Goal: Task Accomplishment & Management: Manage account settings

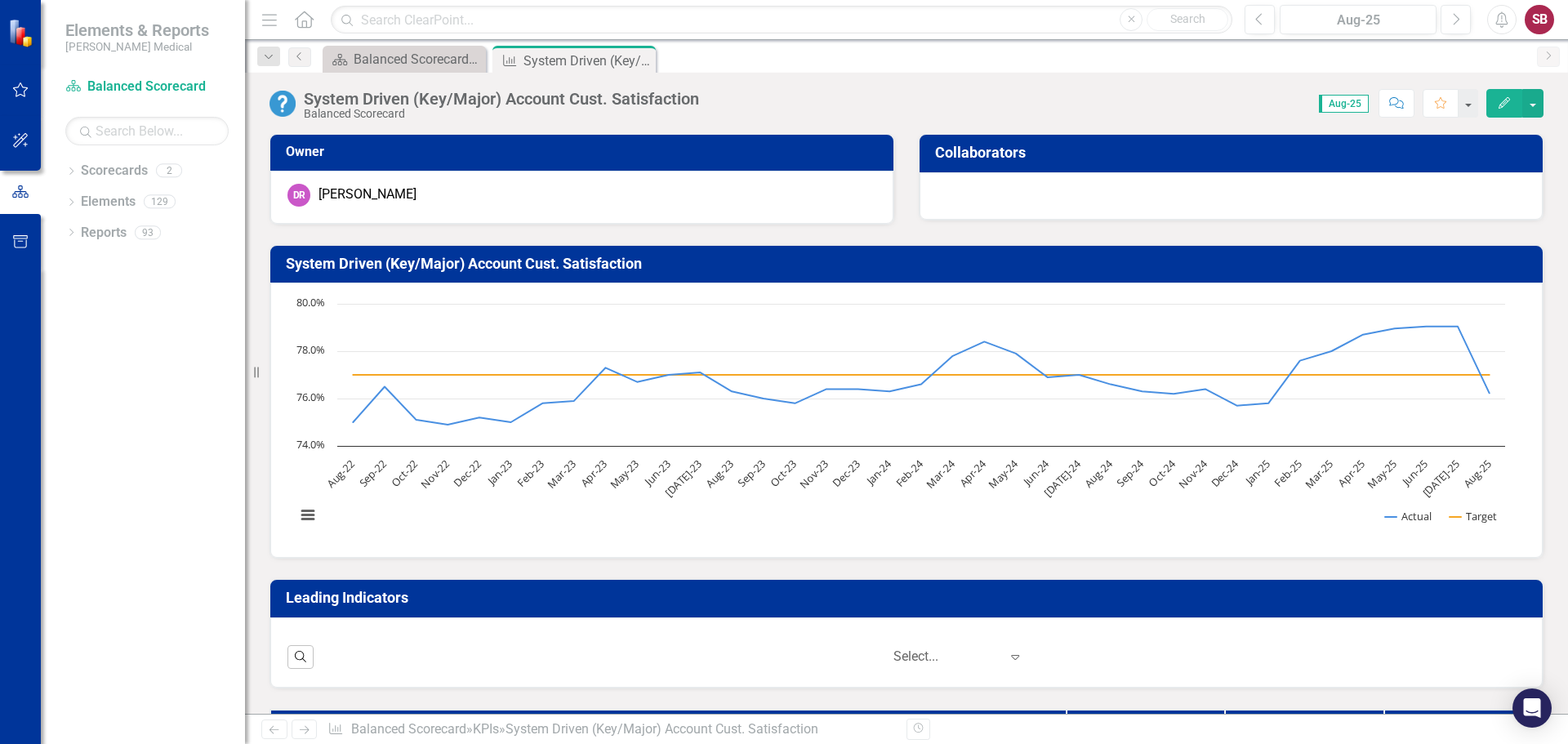
scroll to position [1980, 0]
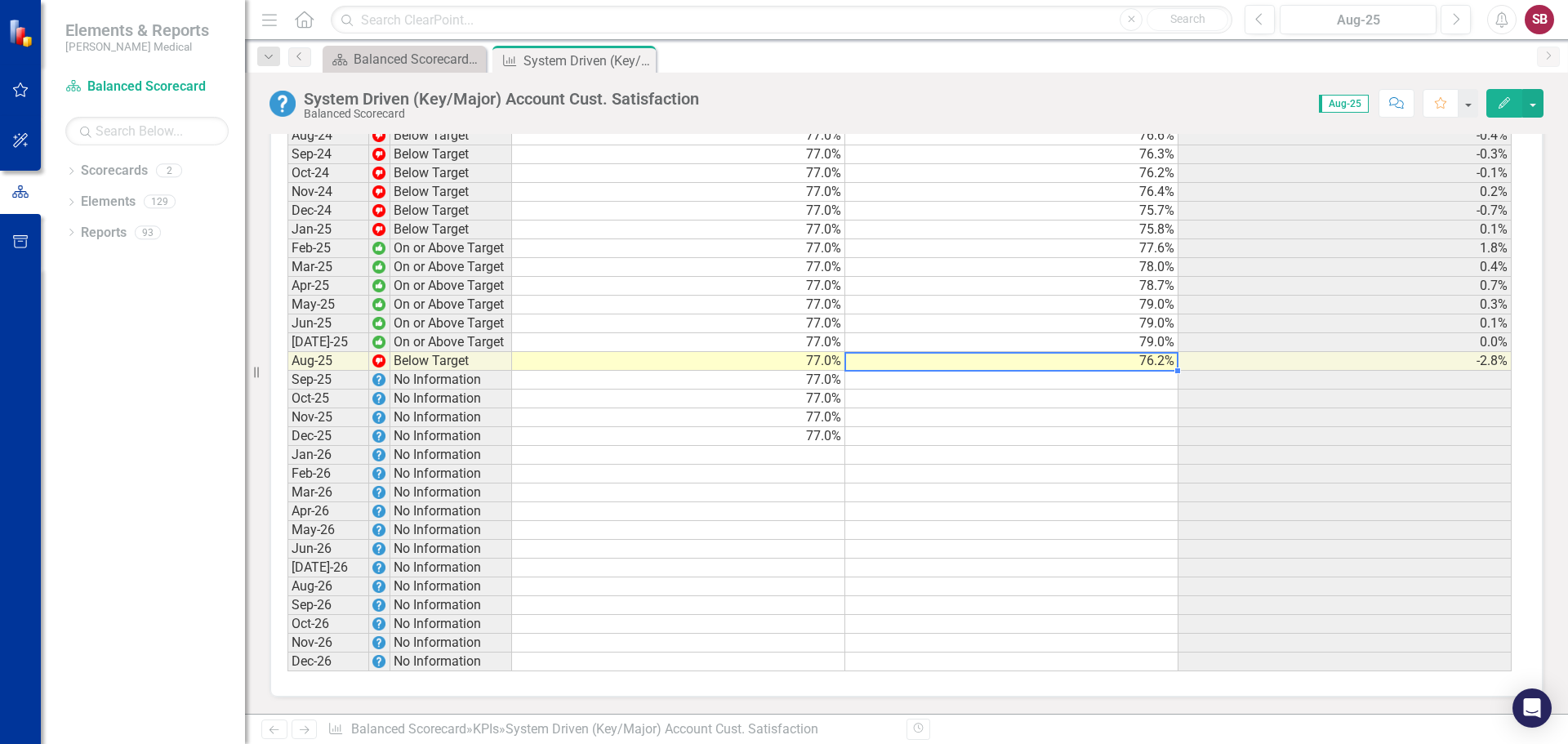
click at [1130, 365] on td "76.2%" at bounding box center [1012, 362] width 333 height 19
click at [1139, 362] on td "76.2%" at bounding box center [1012, 362] width 333 height 19
click at [1139, 362] on textarea "76.23" at bounding box center [1012, 362] width 334 height 20
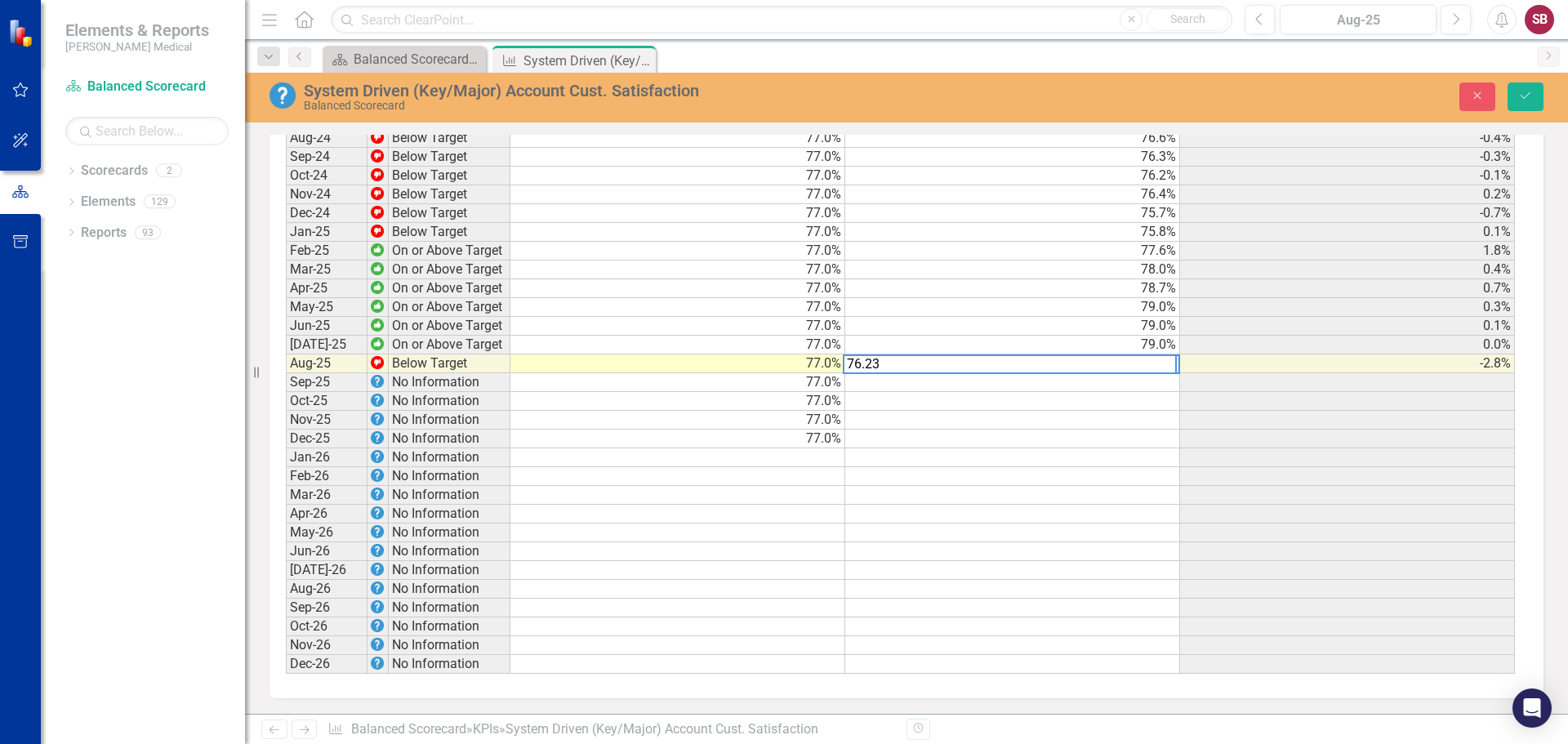
scroll to position [1982, 0]
type textarea "77.89"
click at [1176, 54] on div "Scorecard Balanced Scorecard Welcome Page Close KPI System Driven (Key/Major) A…" at bounding box center [925, 58] width 1210 height 27
click at [1531, 92] on icon "Save" at bounding box center [1525, 95] width 15 height 11
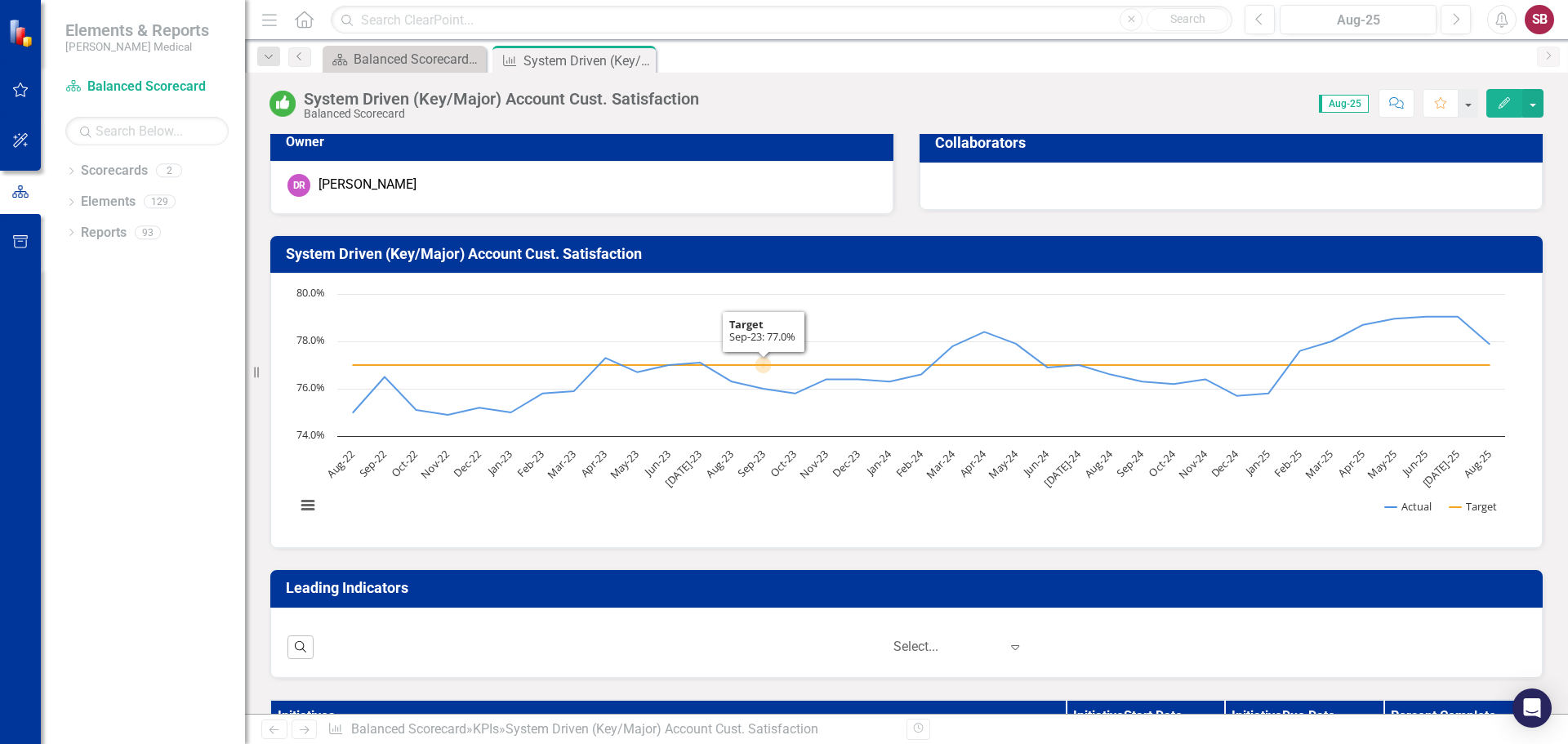
scroll to position [0, 0]
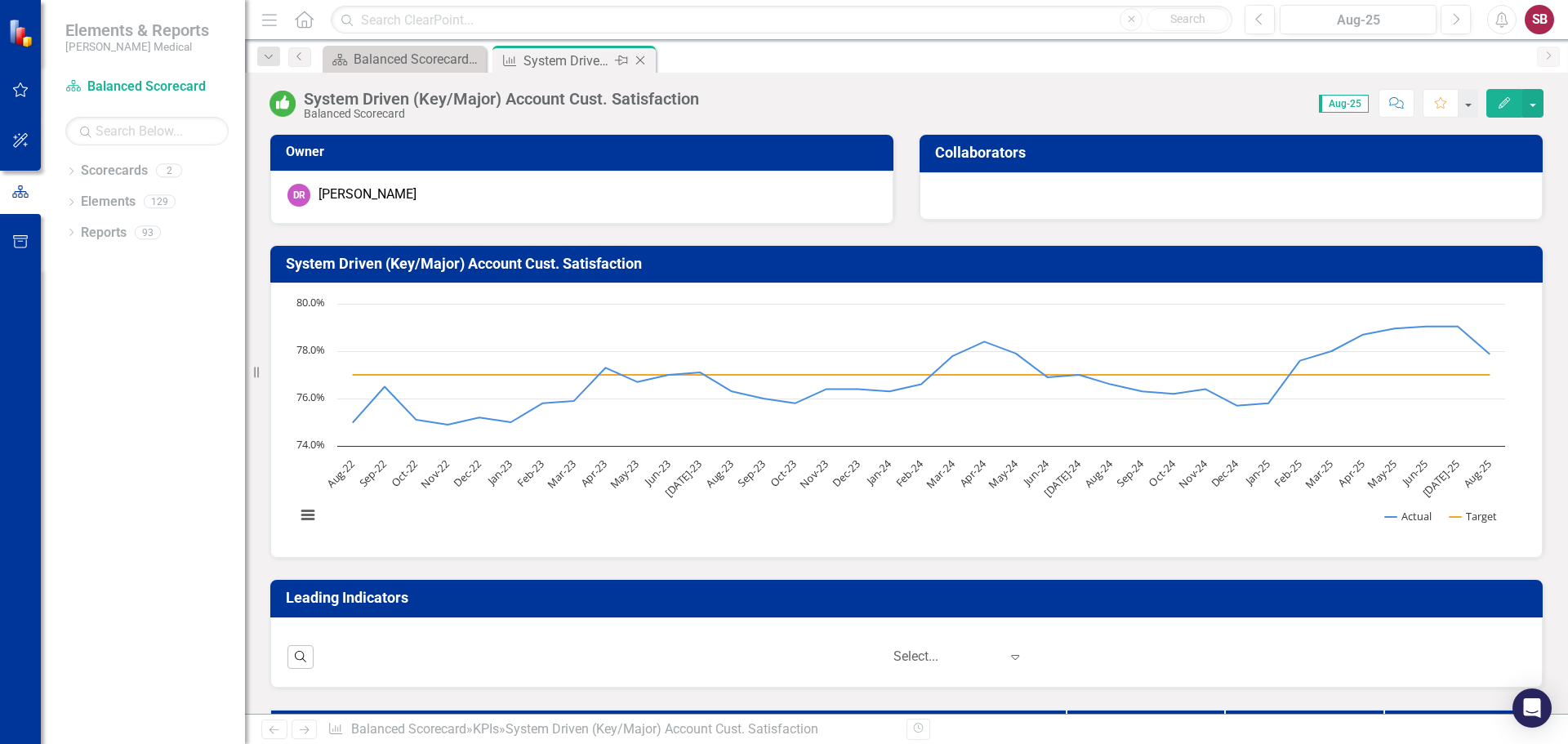
click at [637, 58] on icon at bounding box center [641, 61] width 9 height 9
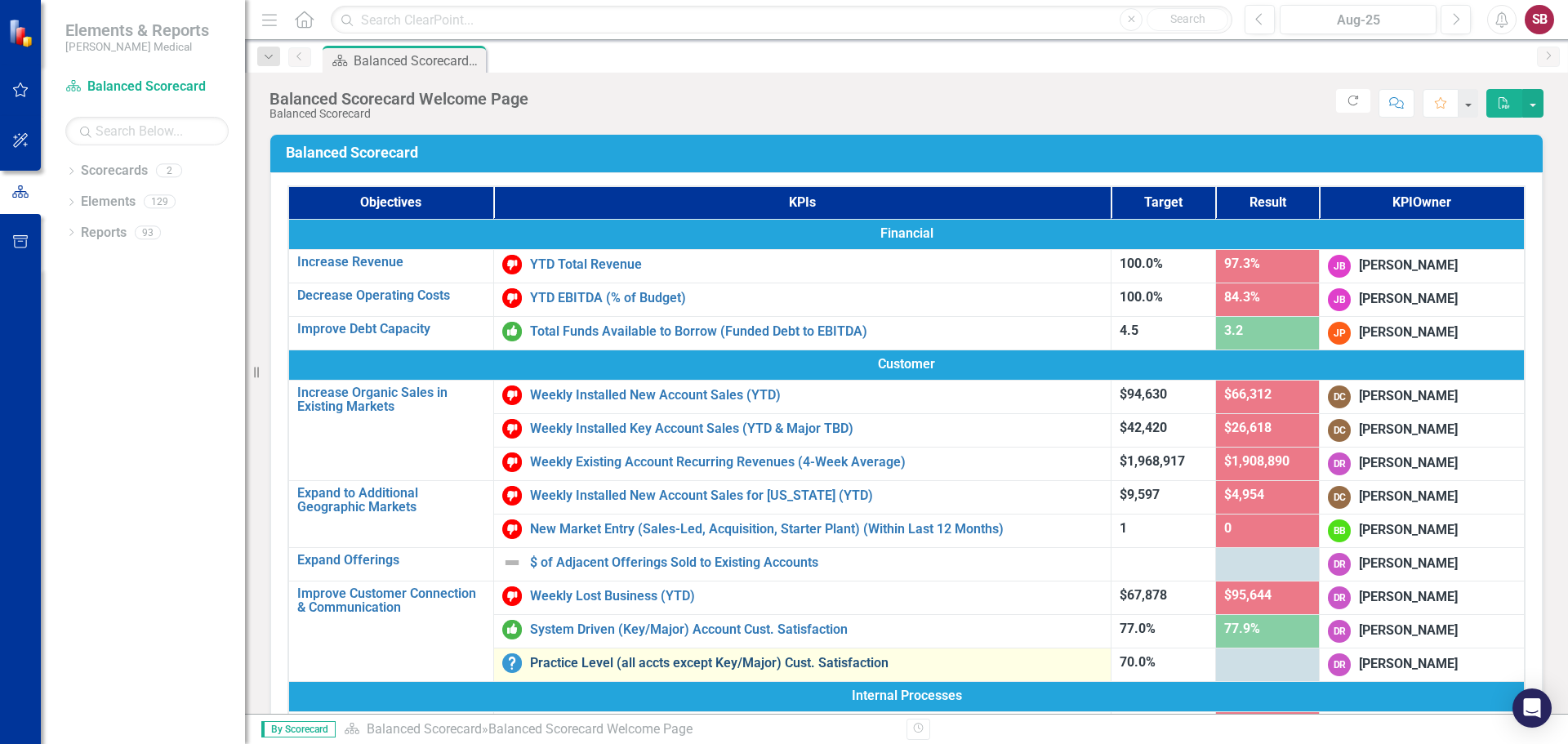
click at [600, 663] on link "Practice Level (all accts except Key/Major) Cust. Satisfaction" at bounding box center [817, 663] width 572 height 15
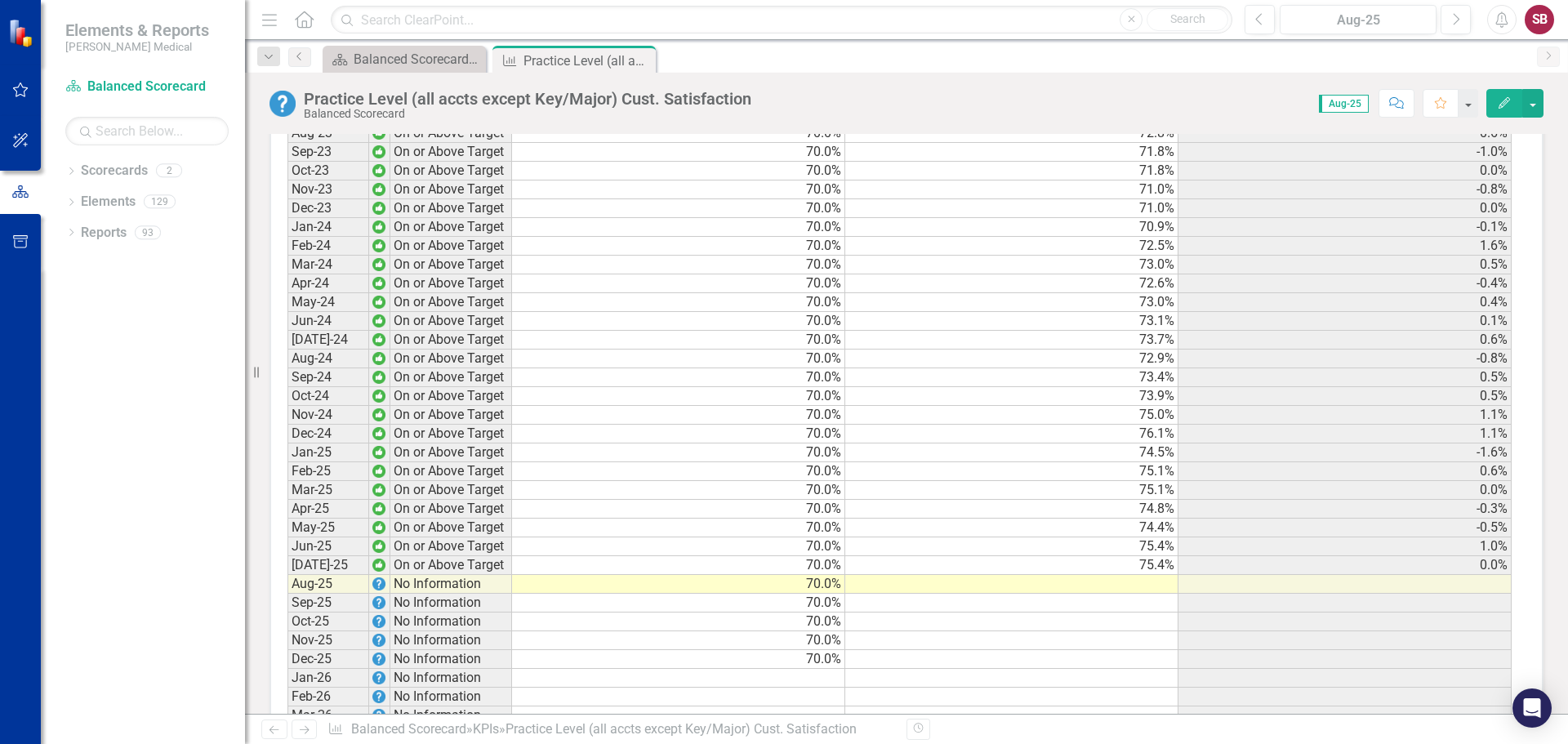
scroll to position [1905, 0]
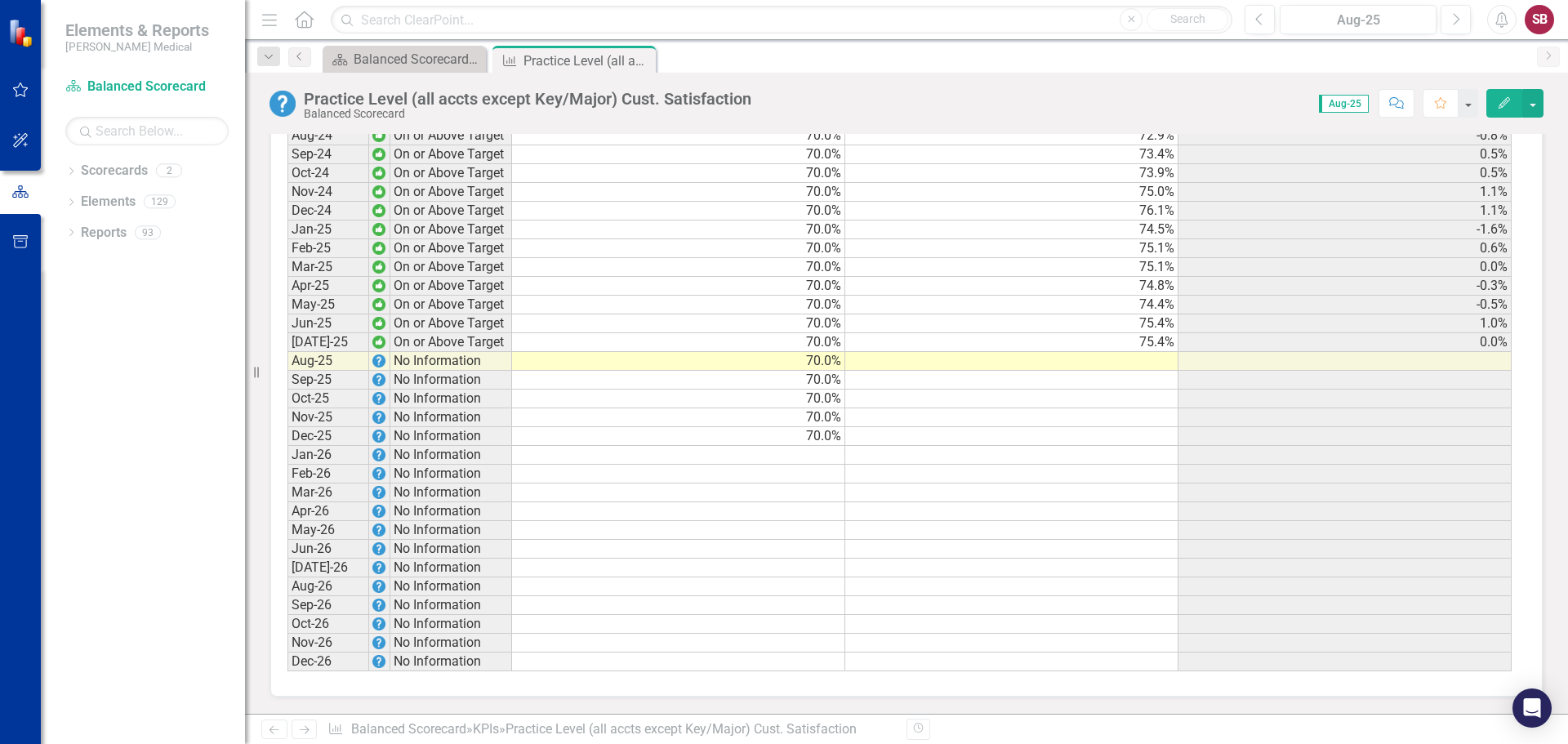
click at [1118, 362] on td at bounding box center [1012, 362] width 333 height 19
click at [1154, 363] on td at bounding box center [1012, 362] width 333 height 19
click at [1111, 357] on td at bounding box center [1012, 362] width 333 height 19
click at [1110, 357] on td at bounding box center [1012, 362] width 333 height 19
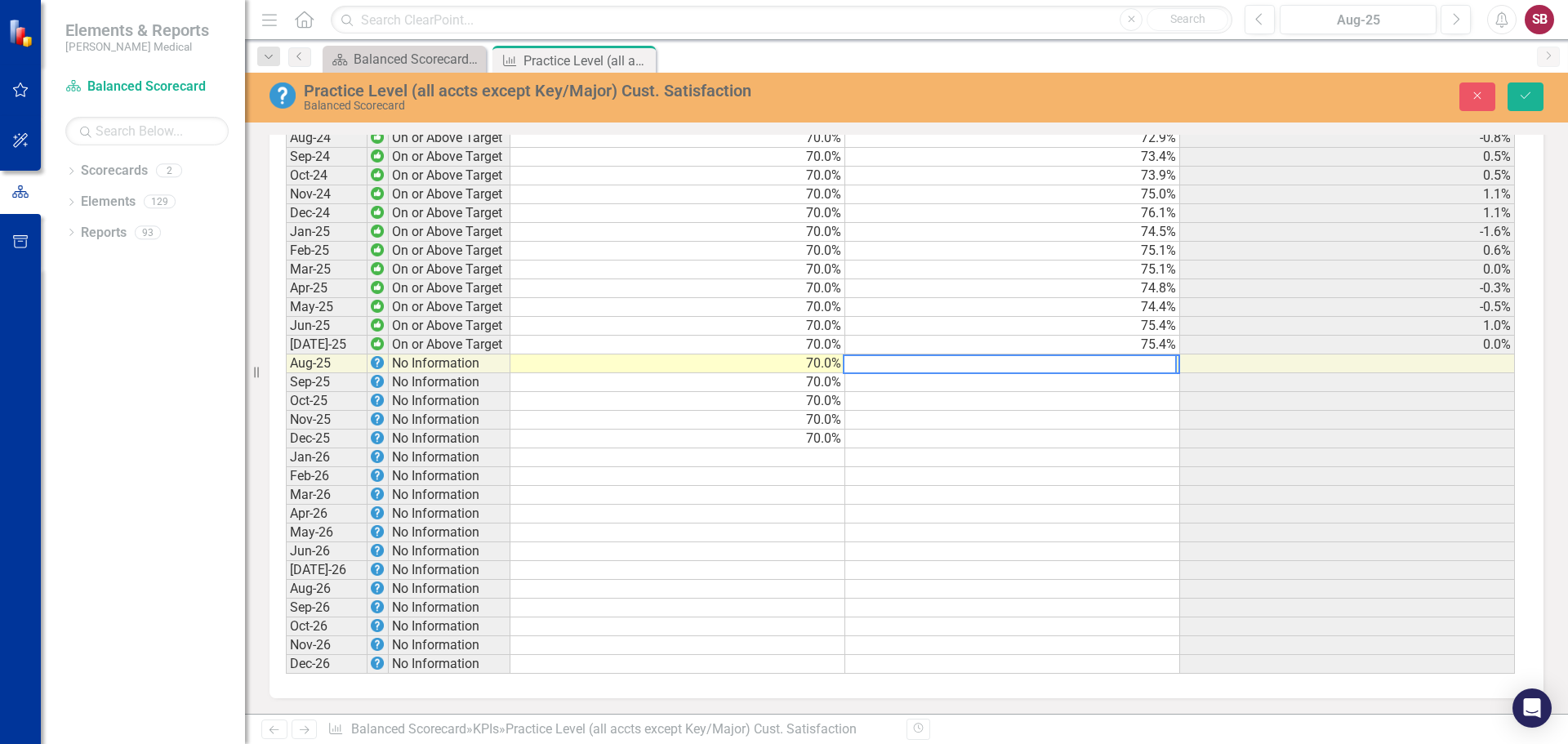
scroll to position [1907, 0]
type textarea "75.10"
click at [1527, 96] on icon "submit" at bounding box center [1525, 96] width 9 height 7
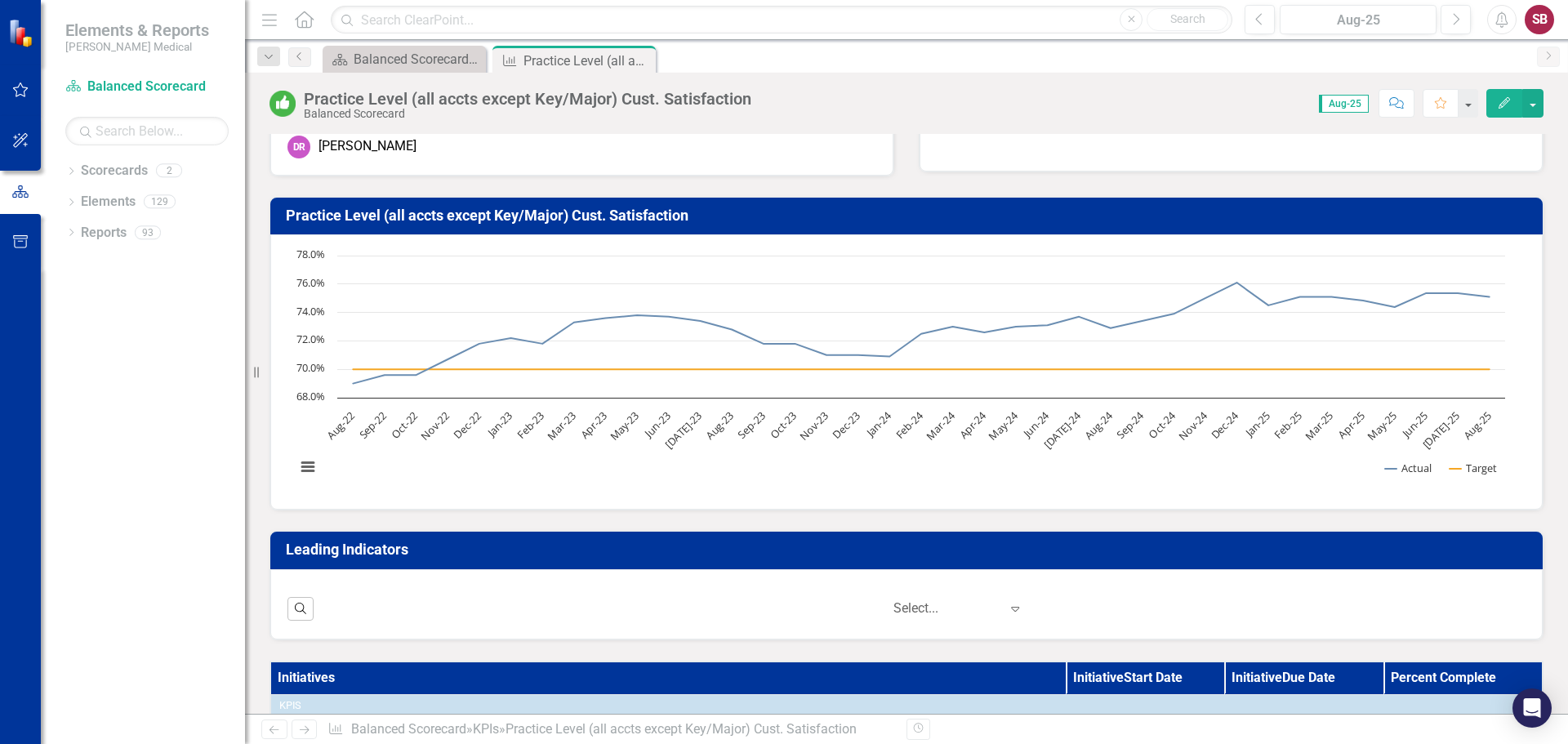
scroll to position [0, 0]
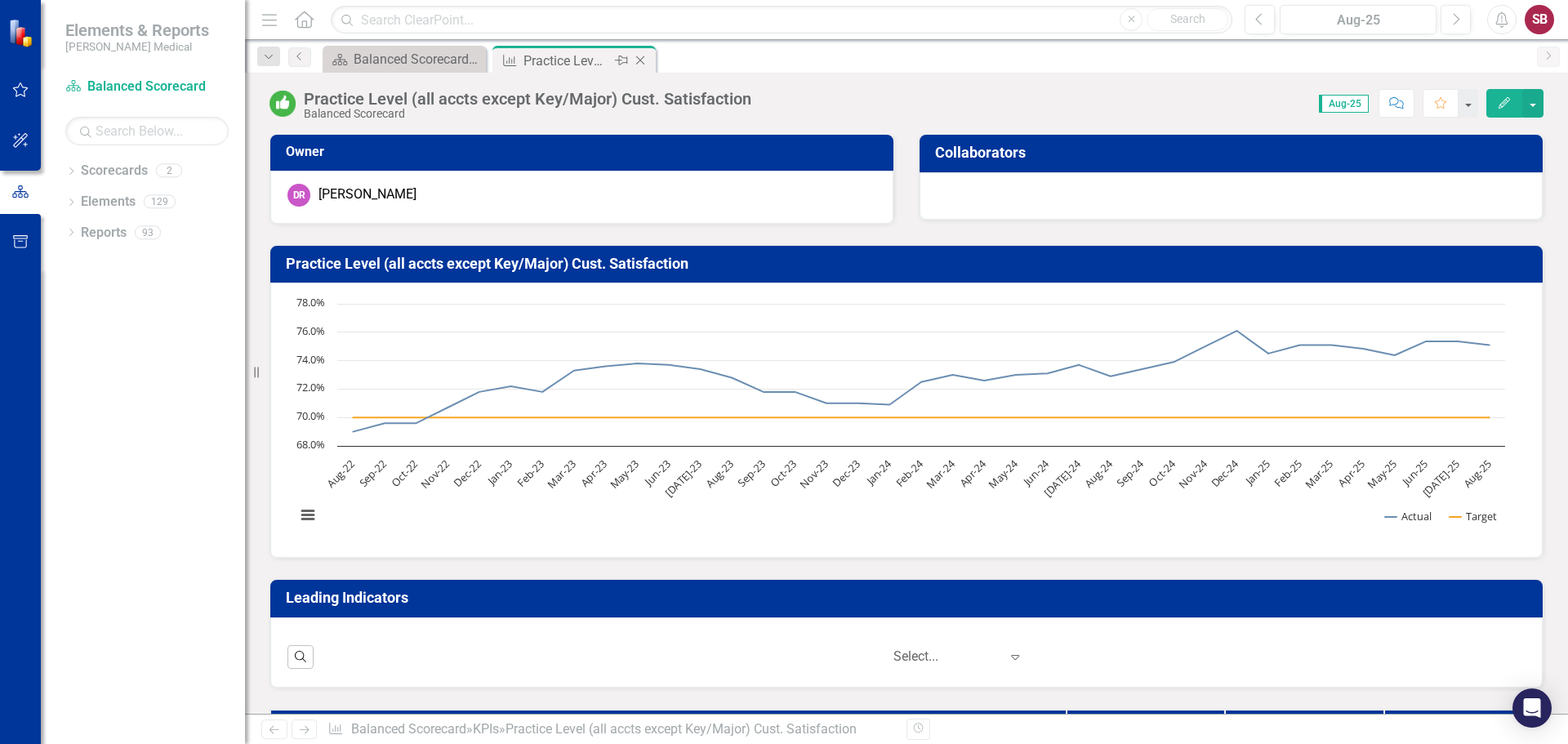
click at [640, 59] on icon "Close" at bounding box center [640, 60] width 16 height 13
